Goal: Find contact information: Find contact information

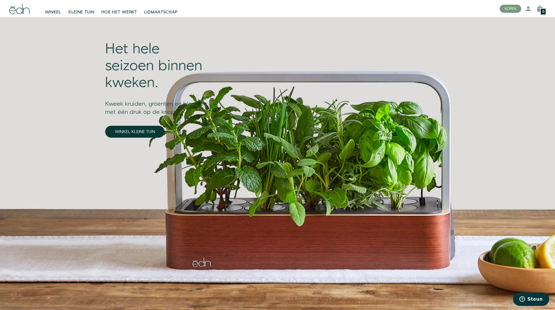
click at [310, 27] on div "Het hele seizoen binnen kweken. Kweek kruiden, groenten en bloemen met één druk…" at bounding box center [276, 108] width 350 height 217
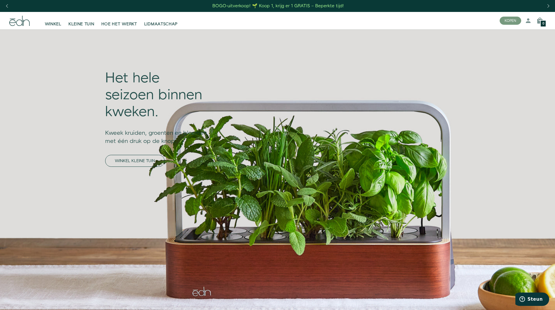
click at [115, 158] on font "WINKEL KLEINE TUIN" at bounding box center [135, 161] width 40 height 6
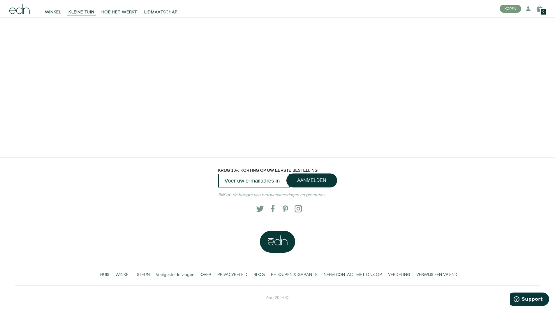
scroll to position [1272, 0]
click at [353, 277] on font "NEEM CONTACT MET ONS OP" at bounding box center [353, 275] width 58 height 6
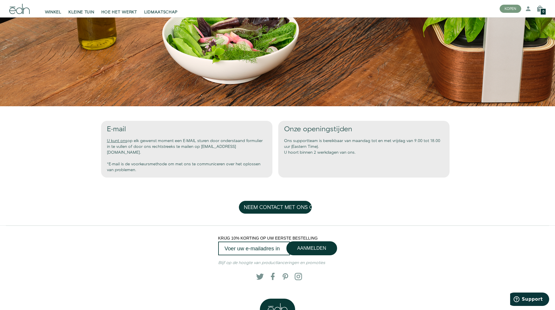
scroll to position [242, 0]
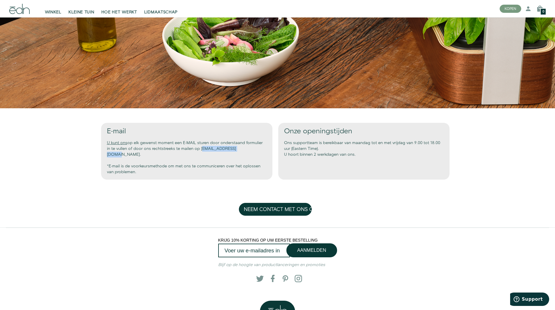
drag, startPoint x: 154, startPoint y: 148, endPoint x: 105, endPoint y: 149, distance: 49.3
click at [105, 149] on div "E-mail U kunt ons op elk gewenst moment een E-MAIL sturen door onderstaand form…" at bounding box center [186, 151] width 171 height 57
copy font "support@edntech.com."
